Goal: Find specific page/section: Find specific page/section

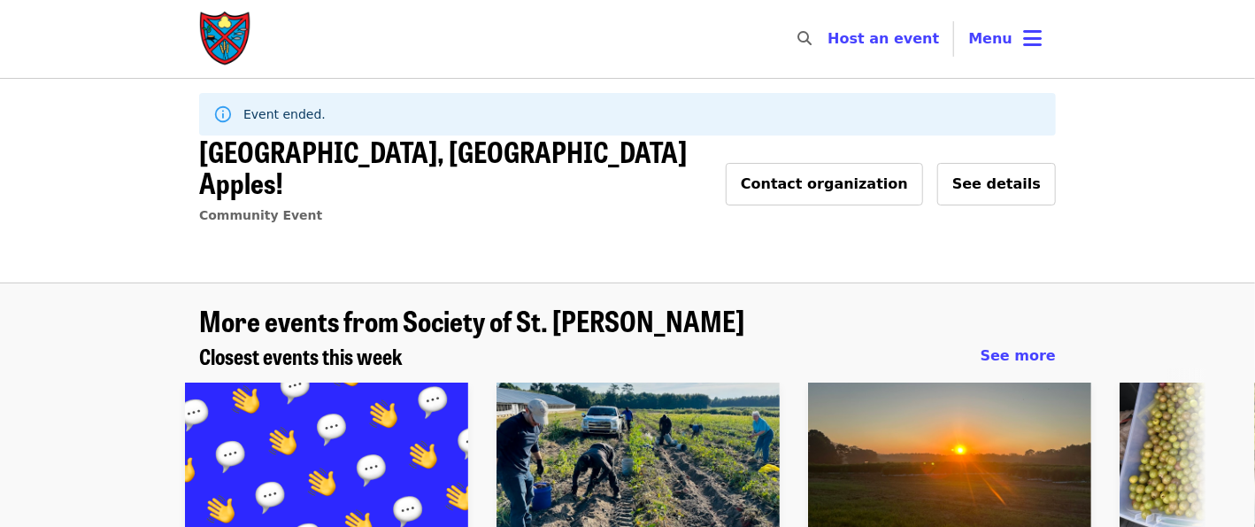
click at [211, 45] on img "Main navigation" at bounding box center [225, 39] width 53 height 57
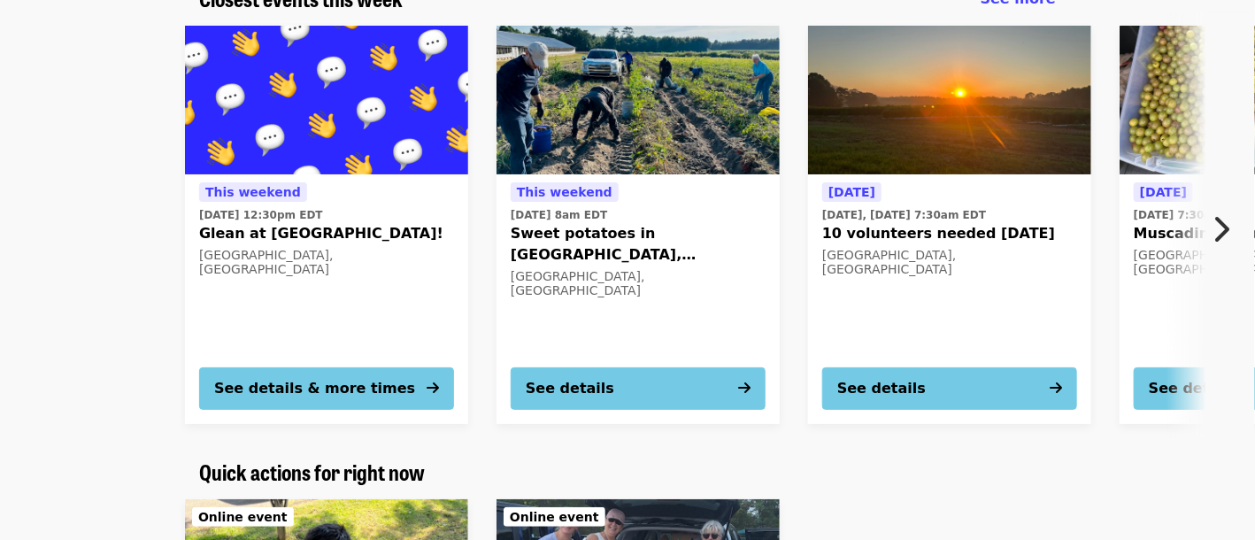
scroll to position [177, 0]
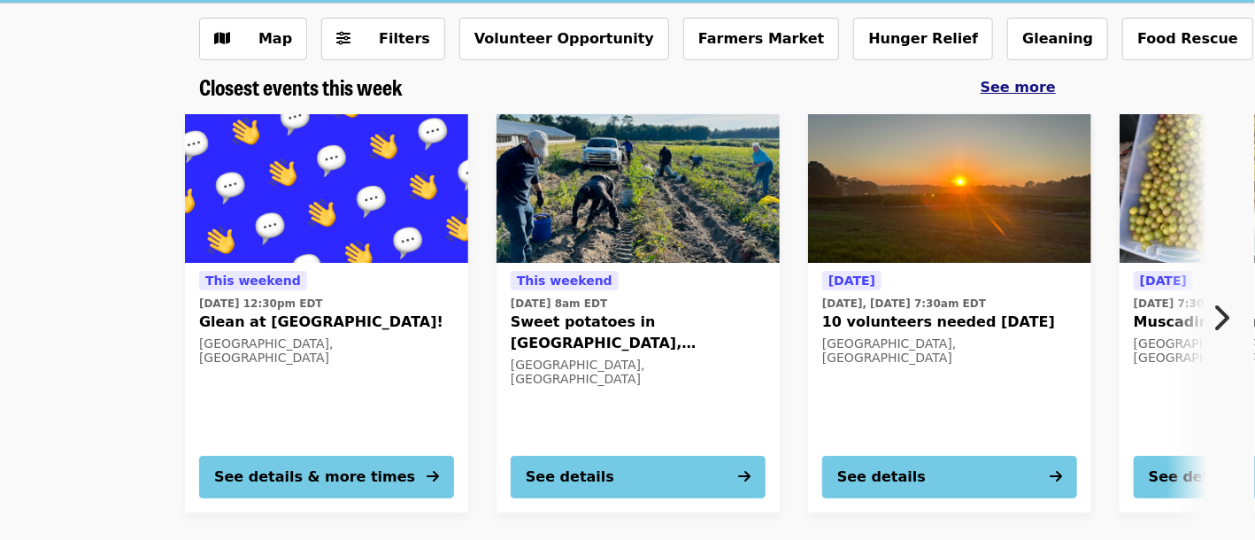
click at [1032, 88] on span "See more" at bounding box center [1017, 87] width 75 height 17
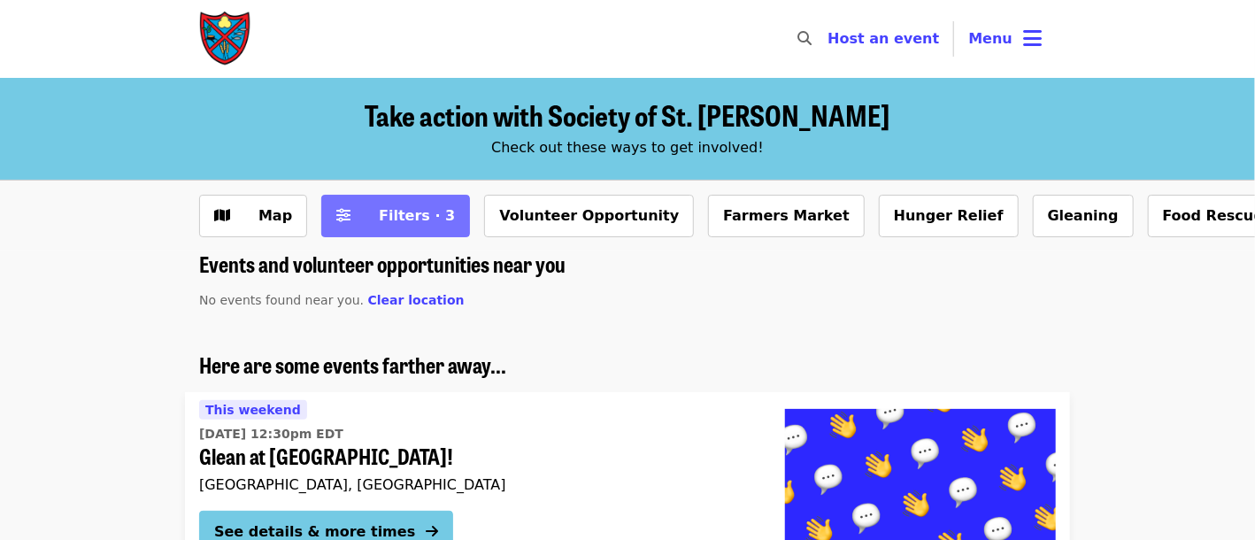
click at [346, 215] on button "Filters · 3" at bounding box center [395, 216] width 149 height 42
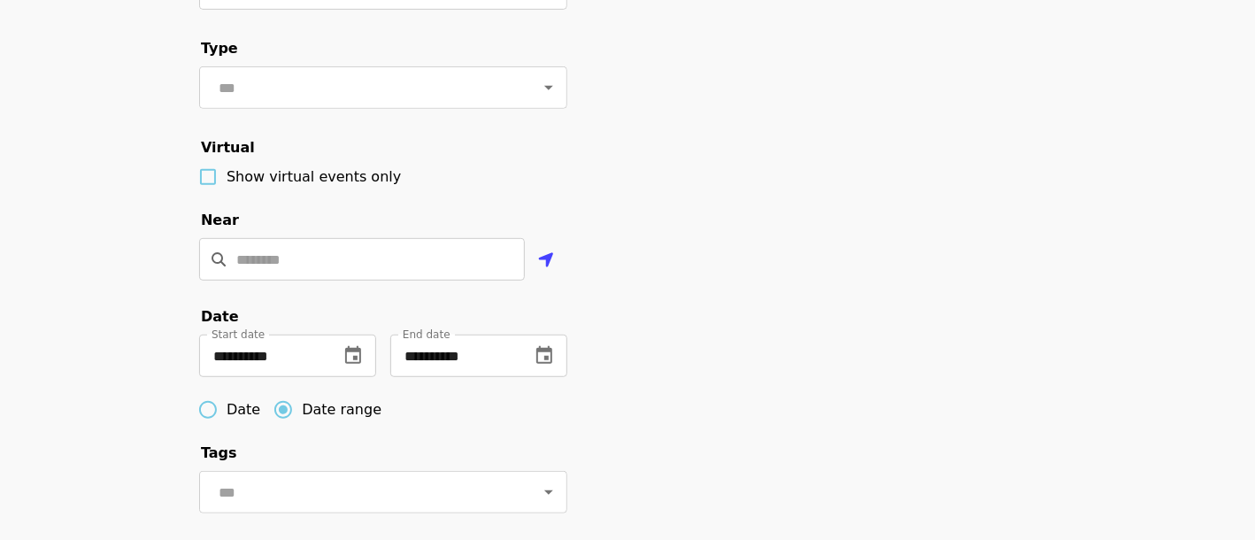
scroll to position [442, 0]
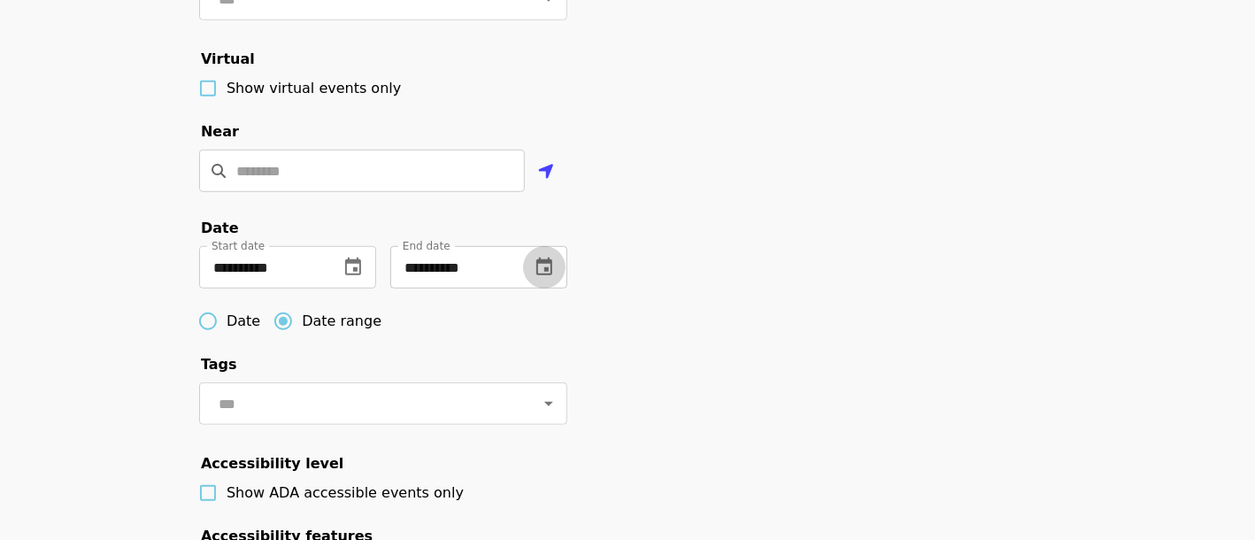
click at [551, 275] on icon "change date" at bounding box center [544, 267] width 16 height 18
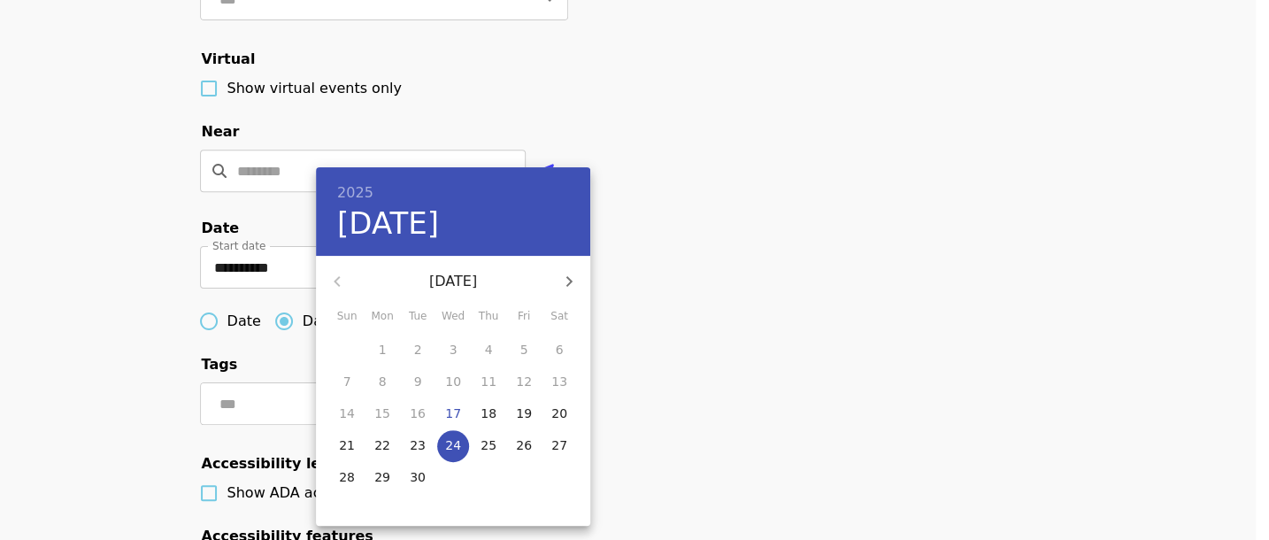
click at [562, 281] on icon "button" at bounding box center [568, 281] width 21 height 21
click at [525, 466] on button "31" at bounding box center [524, 478] width 32 height 32
type input "**********"
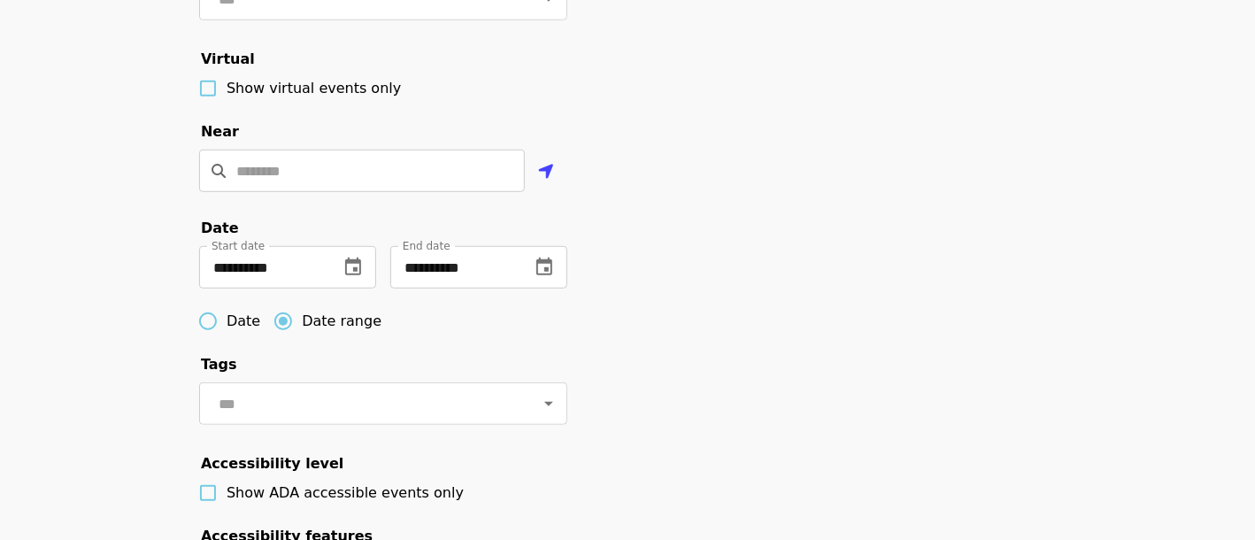
scroll to position [708, 0]
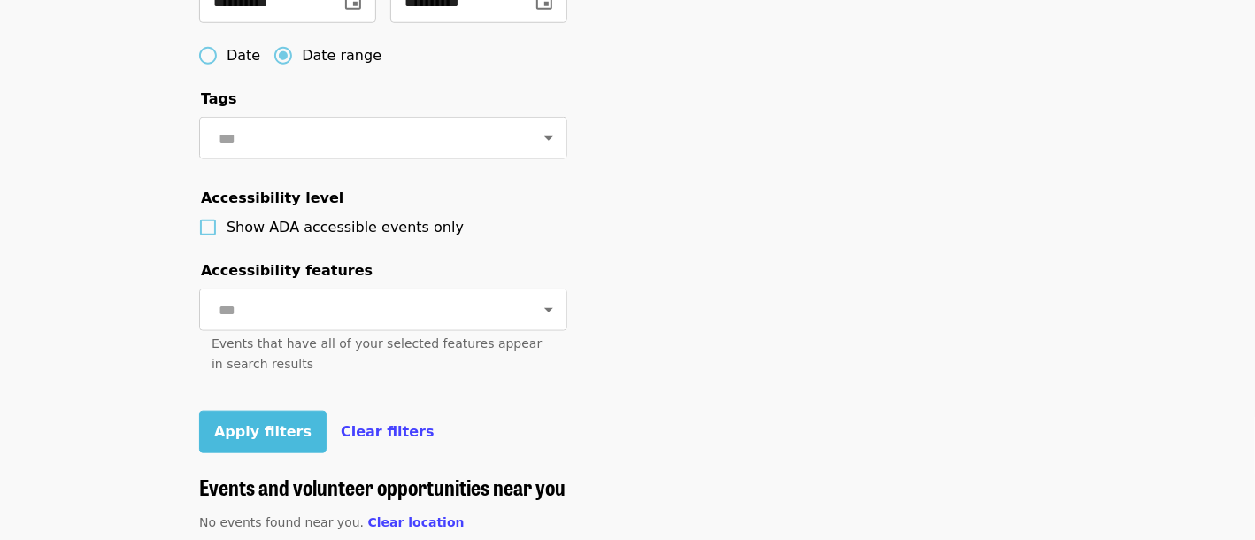
click at [265, 440] on span "Apply filters" at bounding box center [262, 431] width 97 height 17
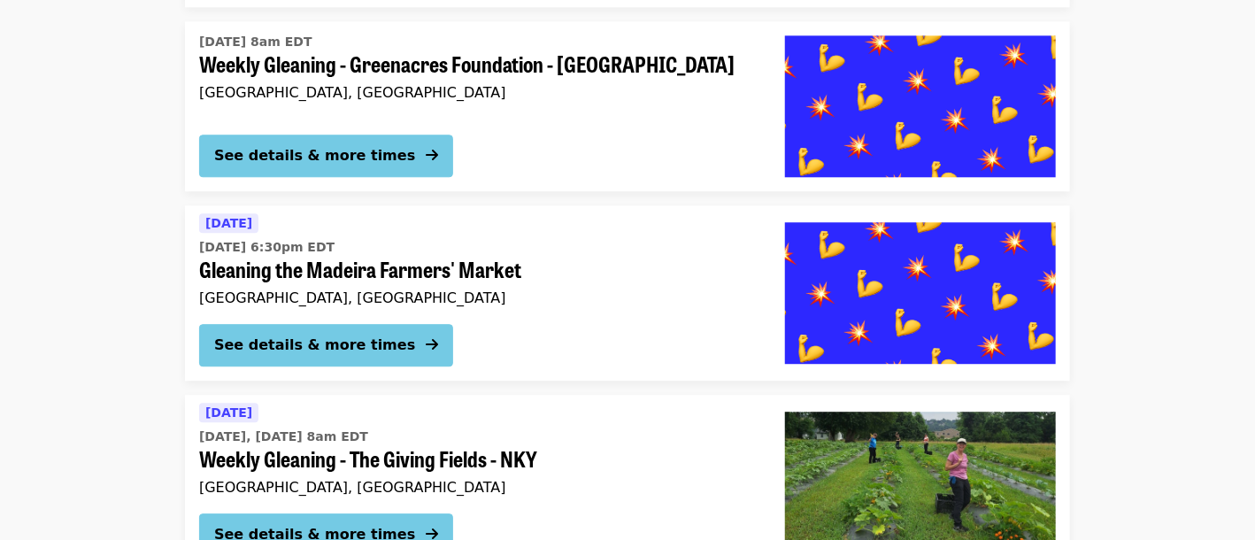
scroll to position [2184, 0]
